Goal: Task Accomplishment & Management: Use online tool/utility

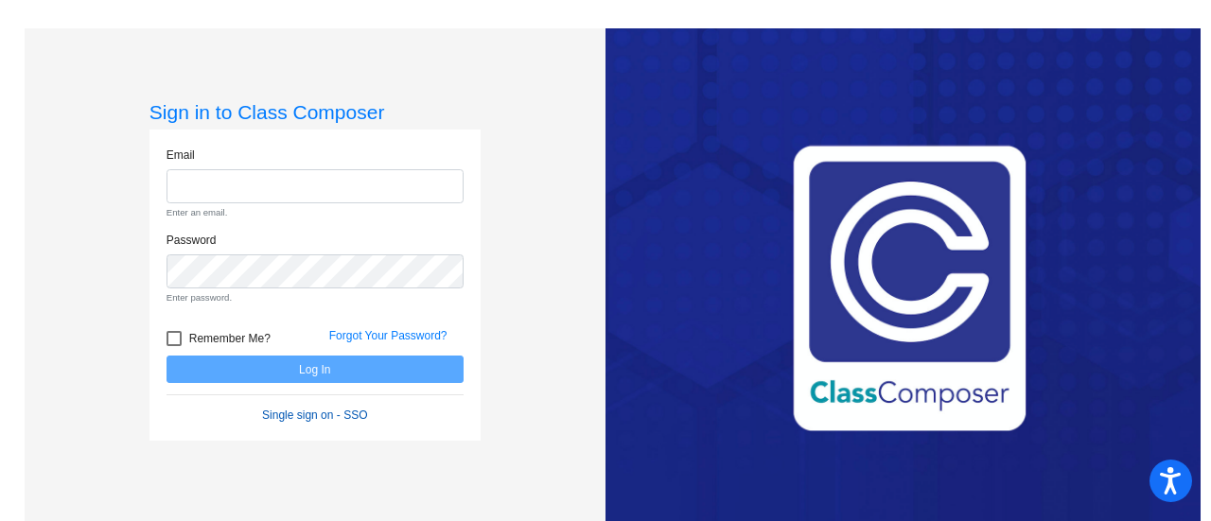
click at [306, 379] on form "Email Enter an email. Password Enter password. Remember Me? Forgot Your Passwor…" at bounding box center [314, 286] width 297 height 278
click at [306, 418] on link "Single sign on - SSO" at bounding box center [314, 415] width 105 height 13
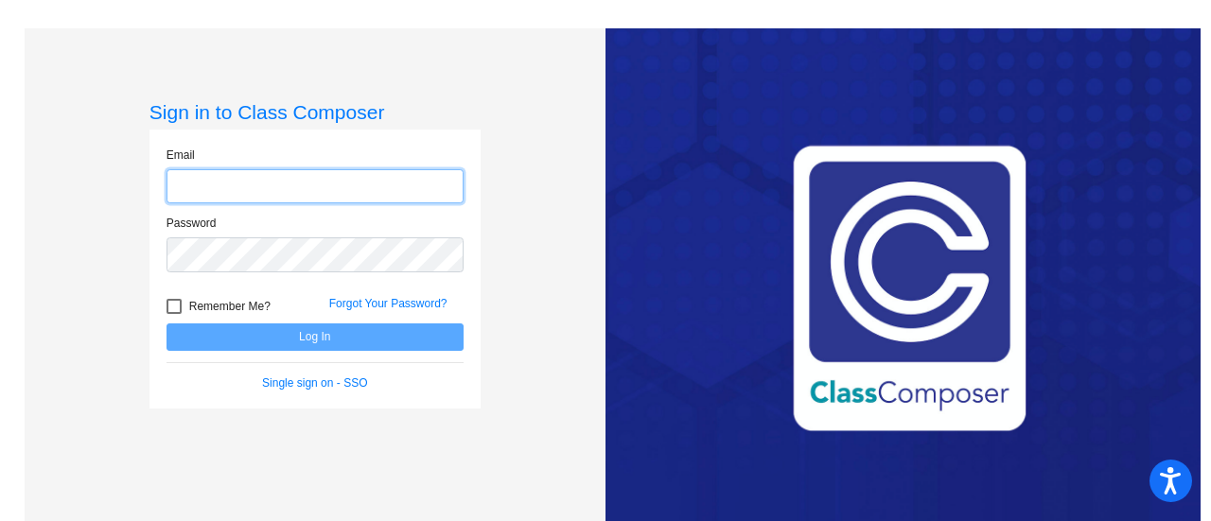
click at [230, 184] on input "email" at bounding box center [314, 186] width 297 height 35
type input "[EMAIL_ADDRESS][PERSON_NAME][DOMAIN_NAME]"
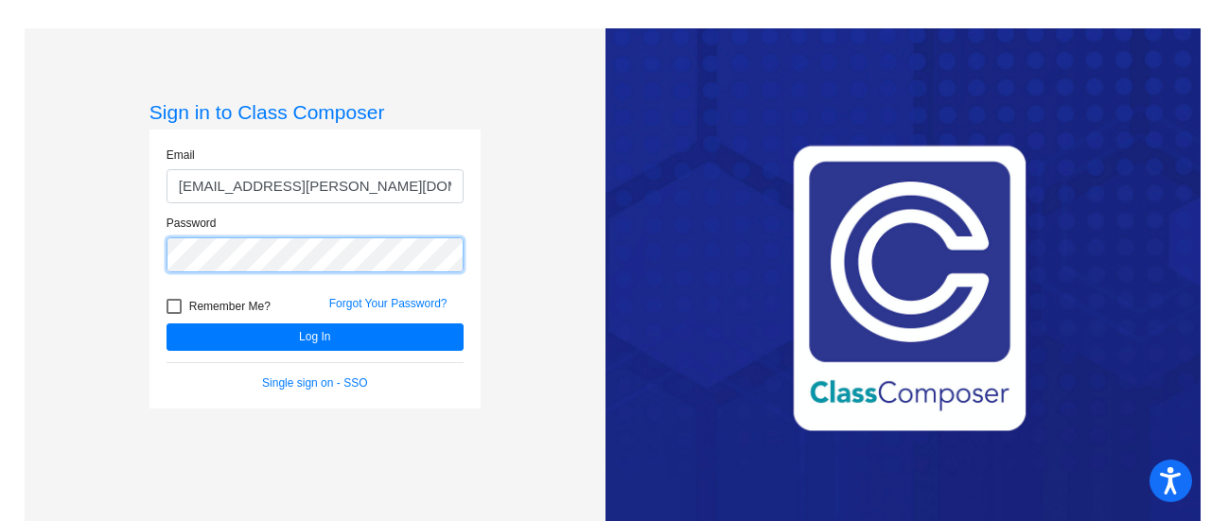
click at [166, 324] on button "Log In" at bounding box center [314, 337] width 297 height 27
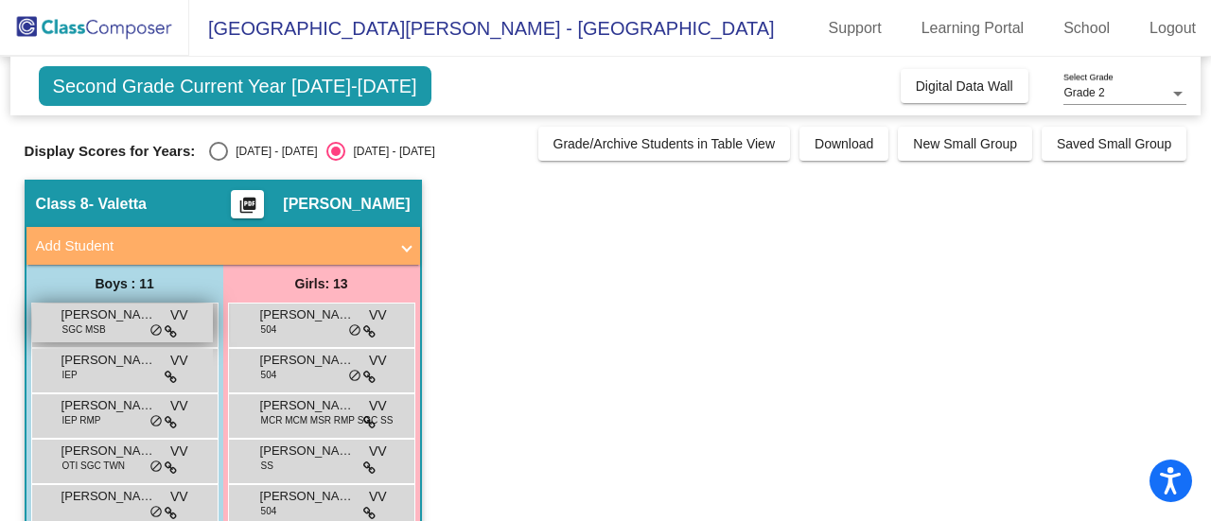
click at [73, 326] on span "SGC MSB" at bounding box center [84, 330] width 44 height 14
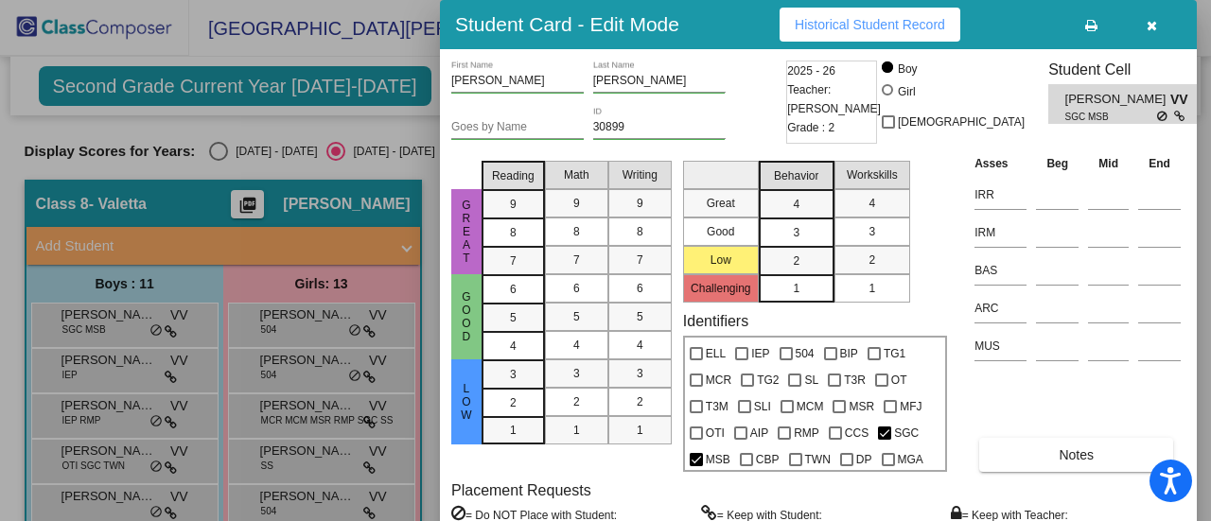
click at [1154, 22] on icon "button" at bounding box center [1151, 25] width 10 height 13
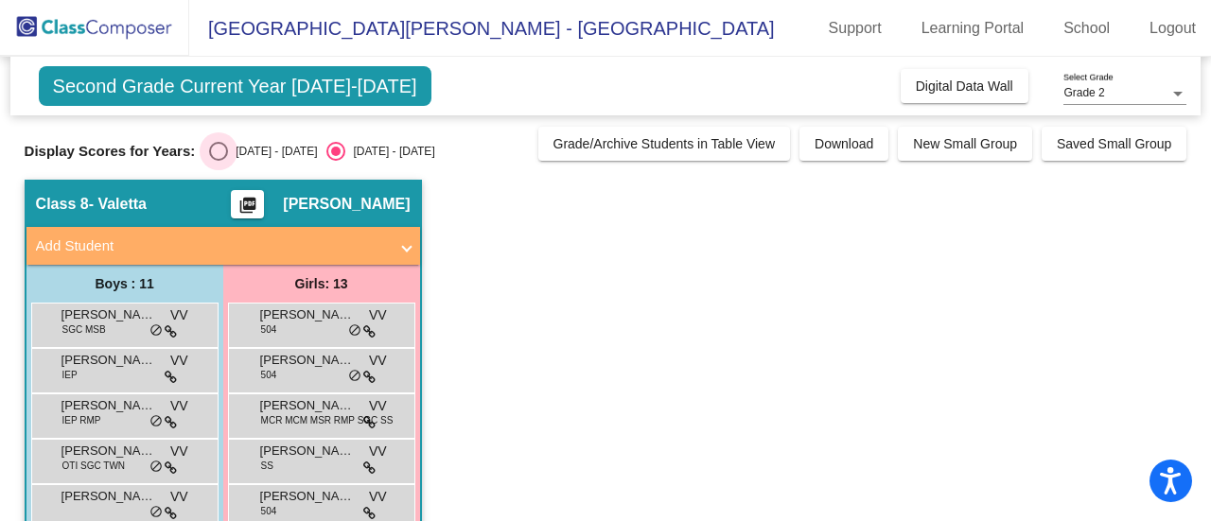
click at [218, 153] on div "Select an option" at bounding box center [218, 151] width 19 height 19
click at [218, 161] on input "[DATE] - [DATE]" at bounding box center [218, 161] width 1 height 1
radio input "true"
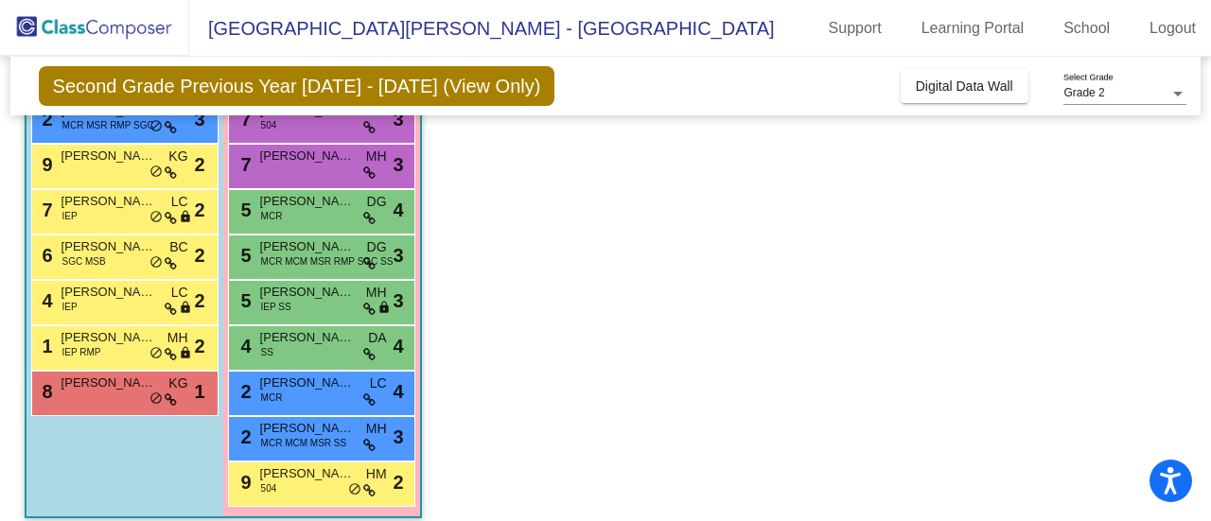
scroll to position [401, 0]
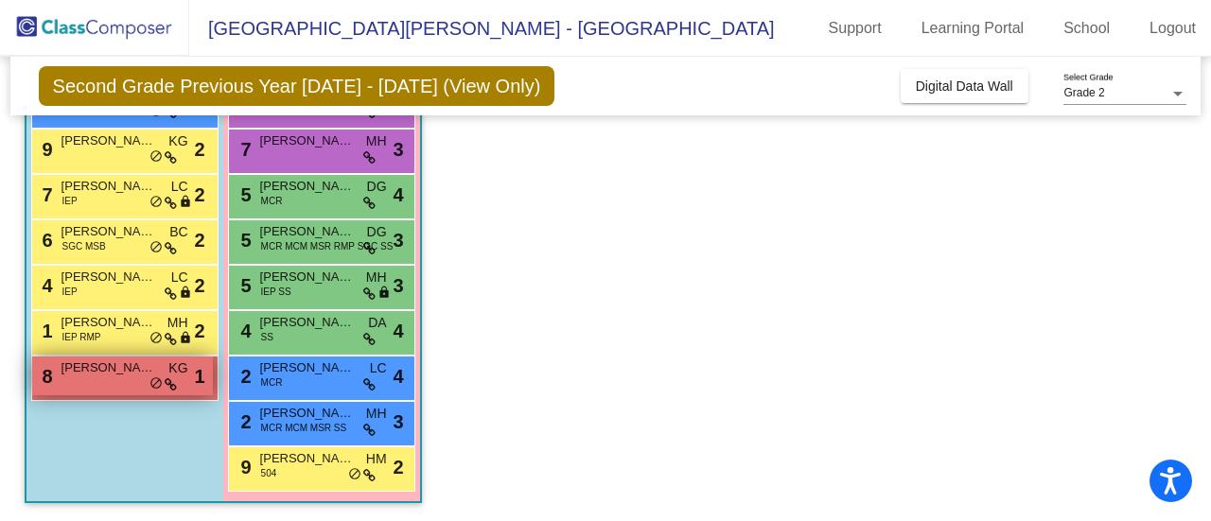
click at [97, 385] on div "8 [PERSON_NAME] KG lock do_not_disturb_alt 1" at bounding box center [122, 376] width 181 height 39
